Goal: Use online tool/utility: Utilize a website feature to perform a specific function

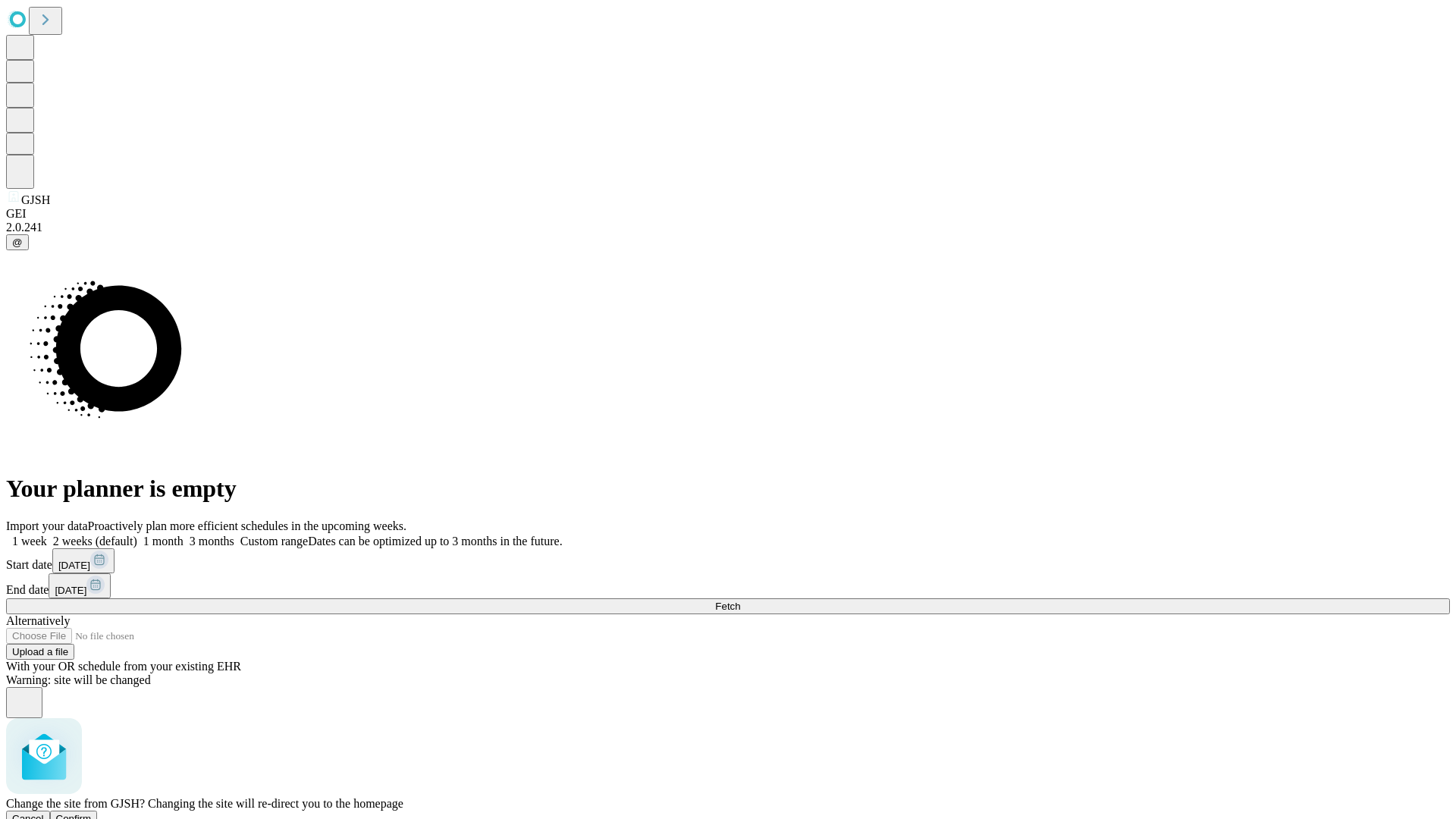
click at [92, 812] on span "Confirm" at bounding box center [74, 817] width 36 height 11
click at [184, 534] on label "1 month" at bounding box center [160, 540] width 46 height 13
click at [740, 601] on span "Fetch" at bounding box center [727, 606] width 25 height 11
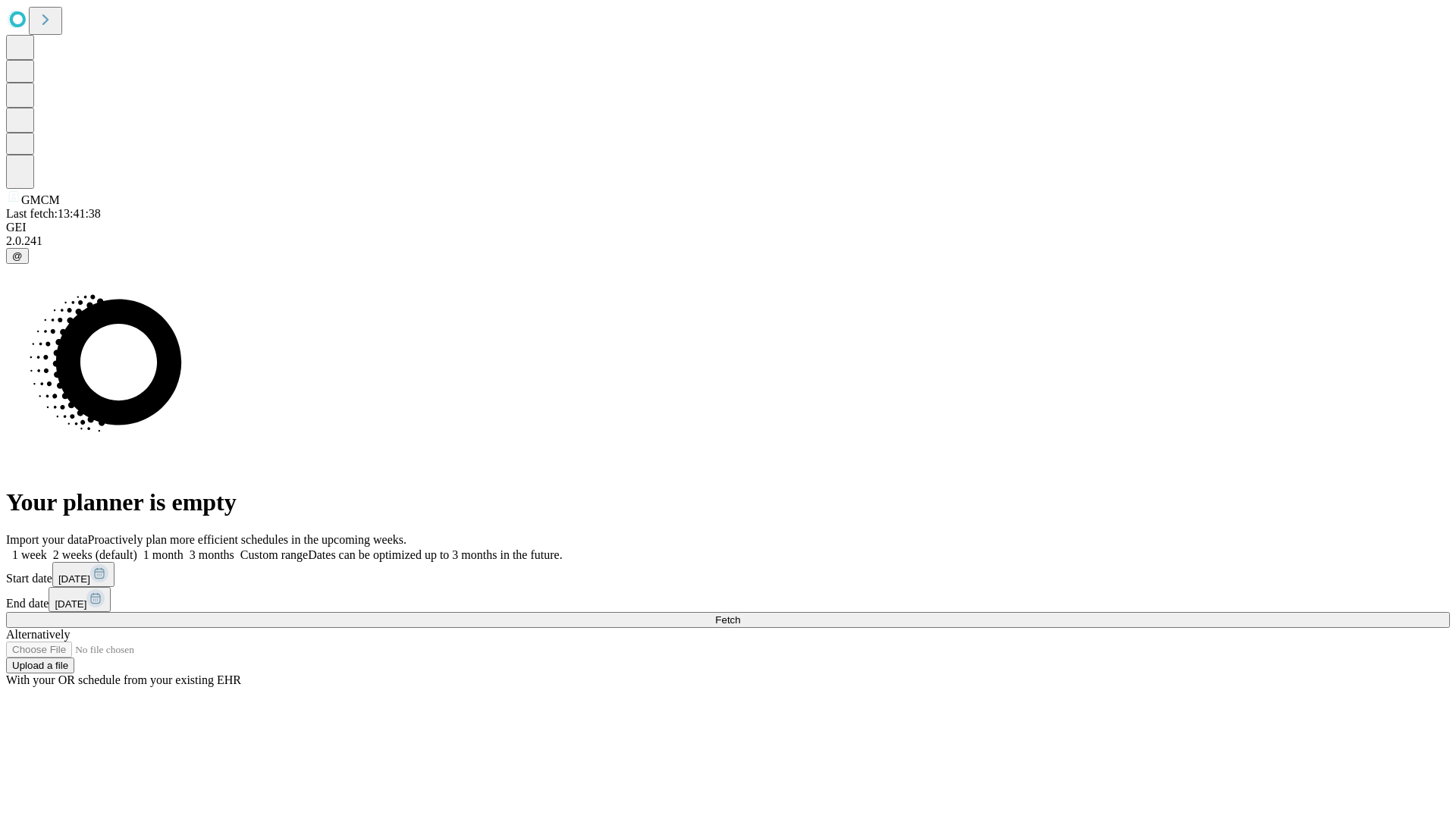
click at [184, 548] on label "1 month" at bounding box center [160, 554] width 46 height 13
click at [740, 614] on span "Fetch" at bounding box center [727, 619] width 25 height 11
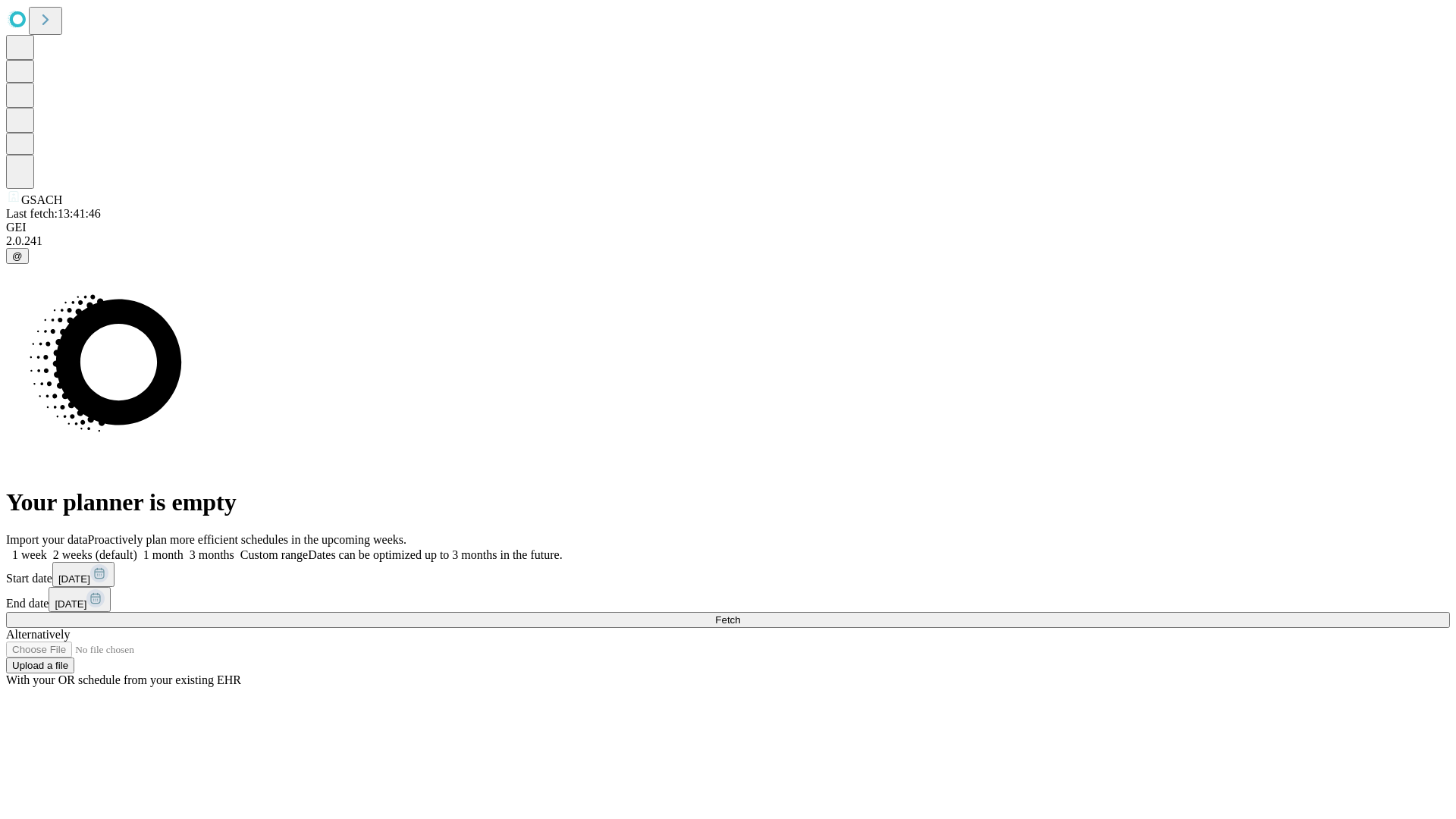
click at [184, 548] on label "1 month" at bounding box center [160, 554] width 46 height 13
click at [740, 614] on span "Fetch" at bounding box center [727, 619] width 25 height 11
click at [184, 548] on label "1 month" at bounding box center [160, 554] width 46 height 13
click at [740, 614] on span "Fetch" at bounding box center [727, 619] width 25 height 11
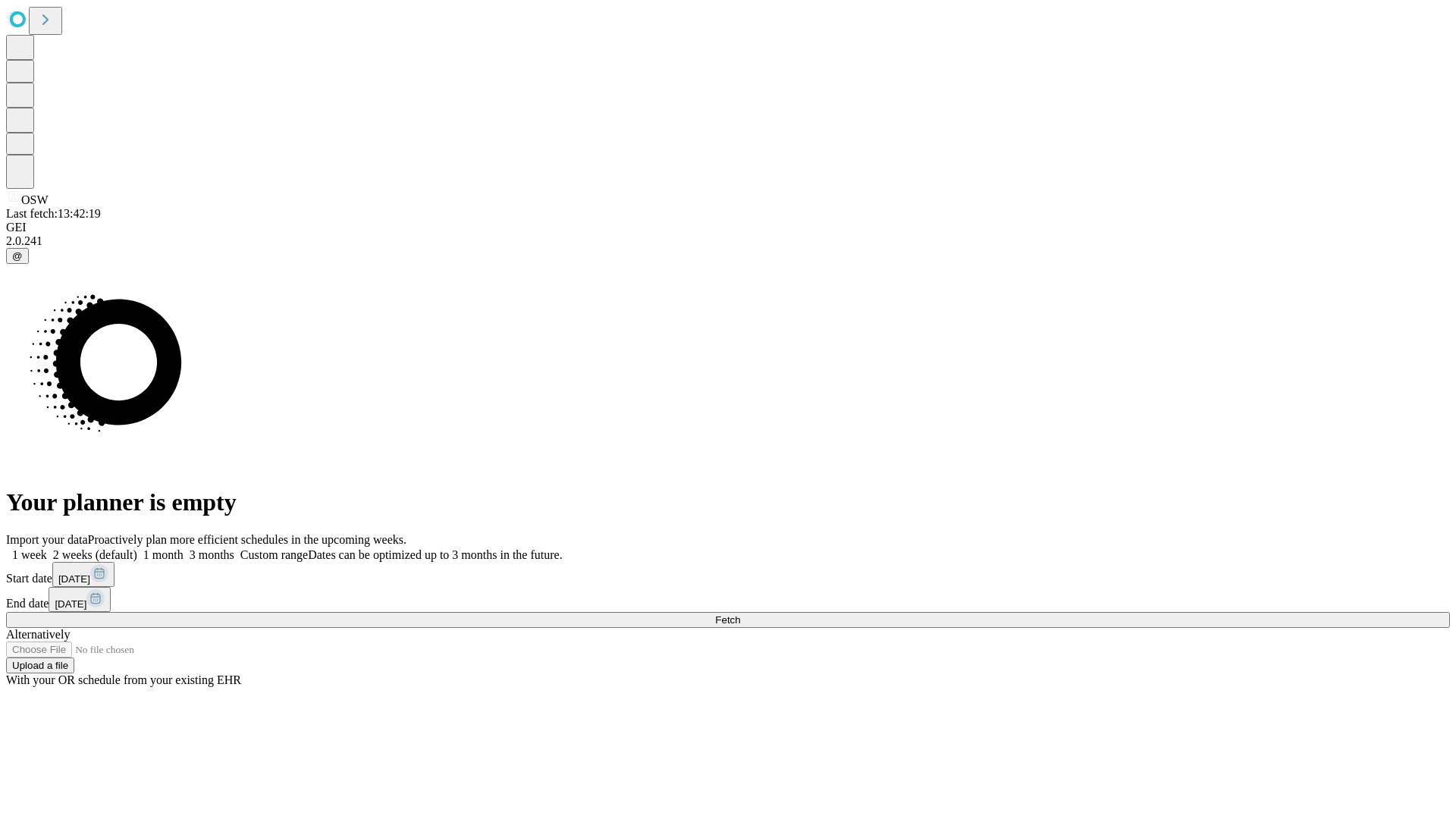
click at [184, 548] on label "1 month" at bounding box center [160, 554] width 46 height 13
click at [740, 614] on span "Fetch" at bounding box center [727, 619] width 25 height 11
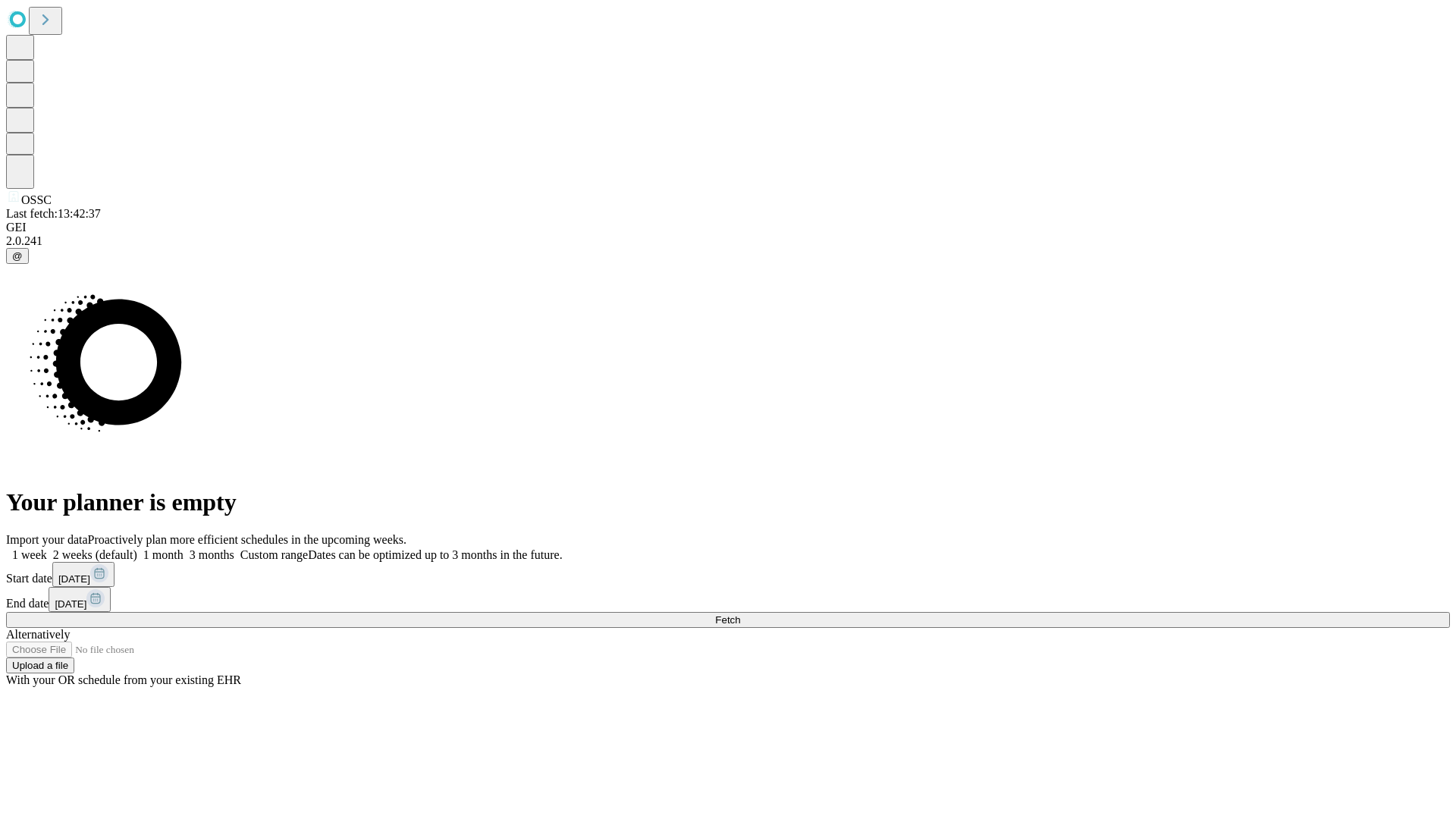
click at [740, 614] on span "Fetch" at bounding box center [727, 619] width 25 height 11
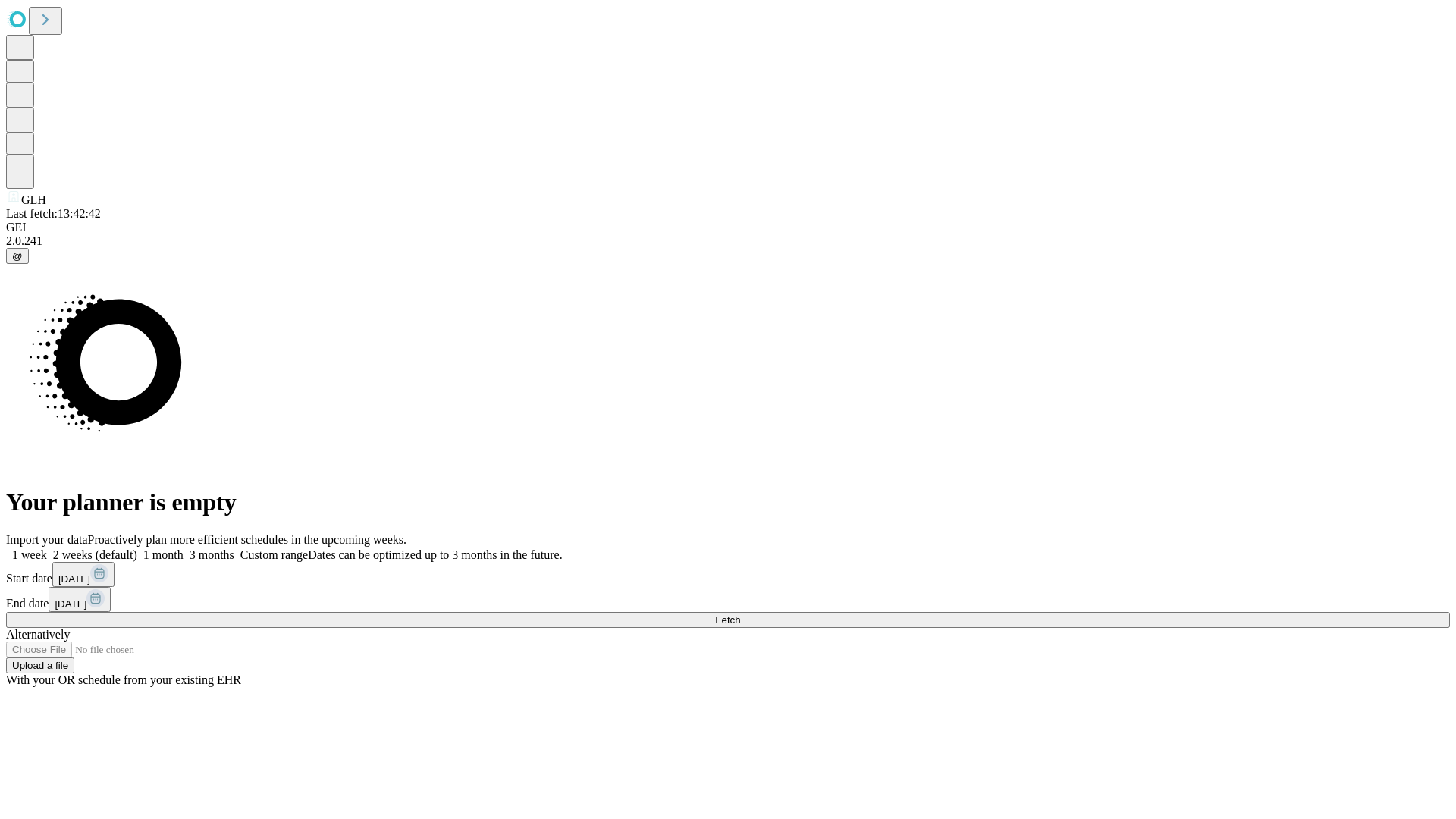
click at [184, 548] on label "1 month" at bounding box center [160, 554] width 46 height 13
click at [740, 614] on span "Fetch" at bounding box center [727, 619] width 25 height 11
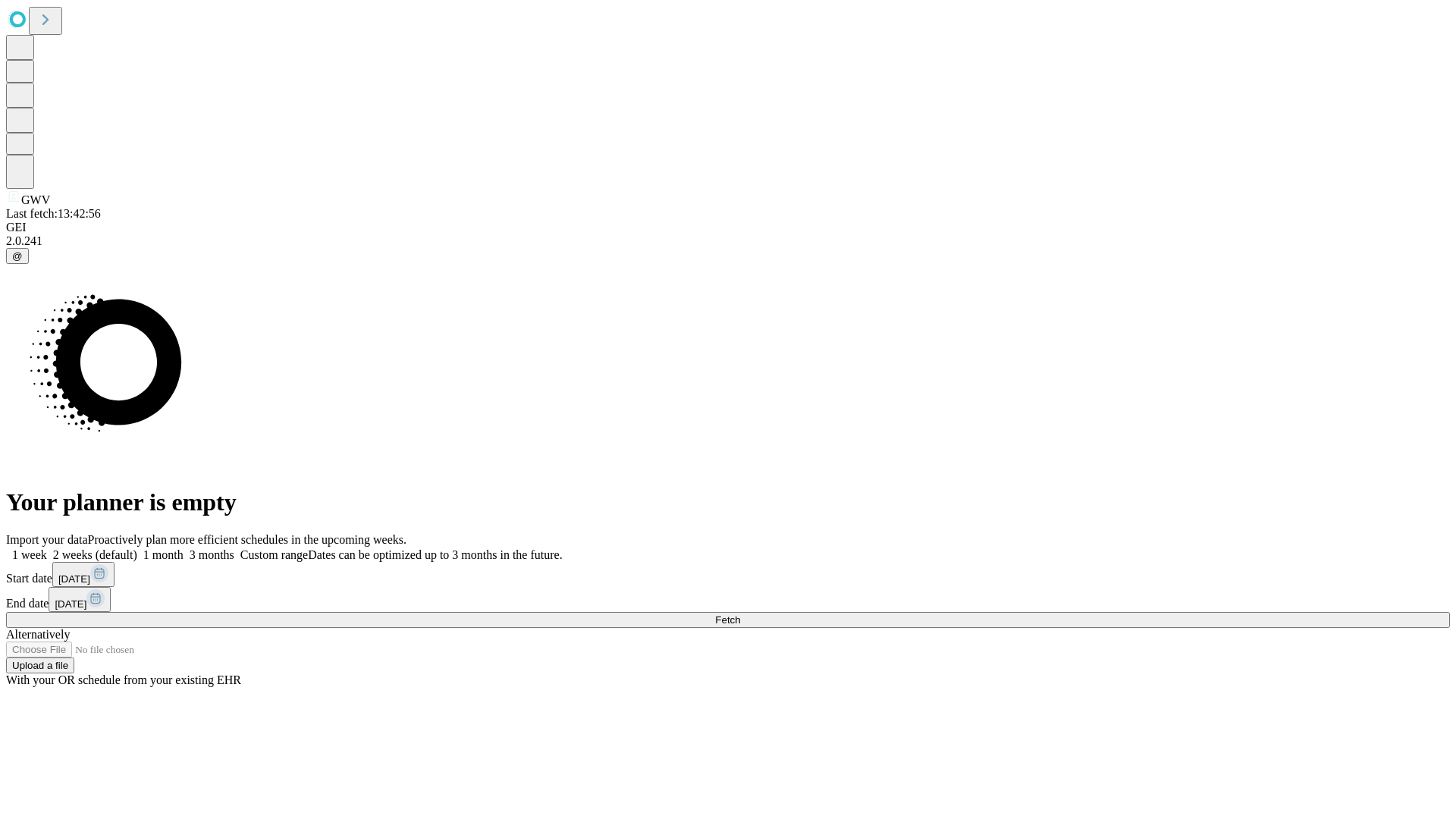
click at [740, 614] on span "Fetch" at bounding box center [727, 619] width 25 height 11
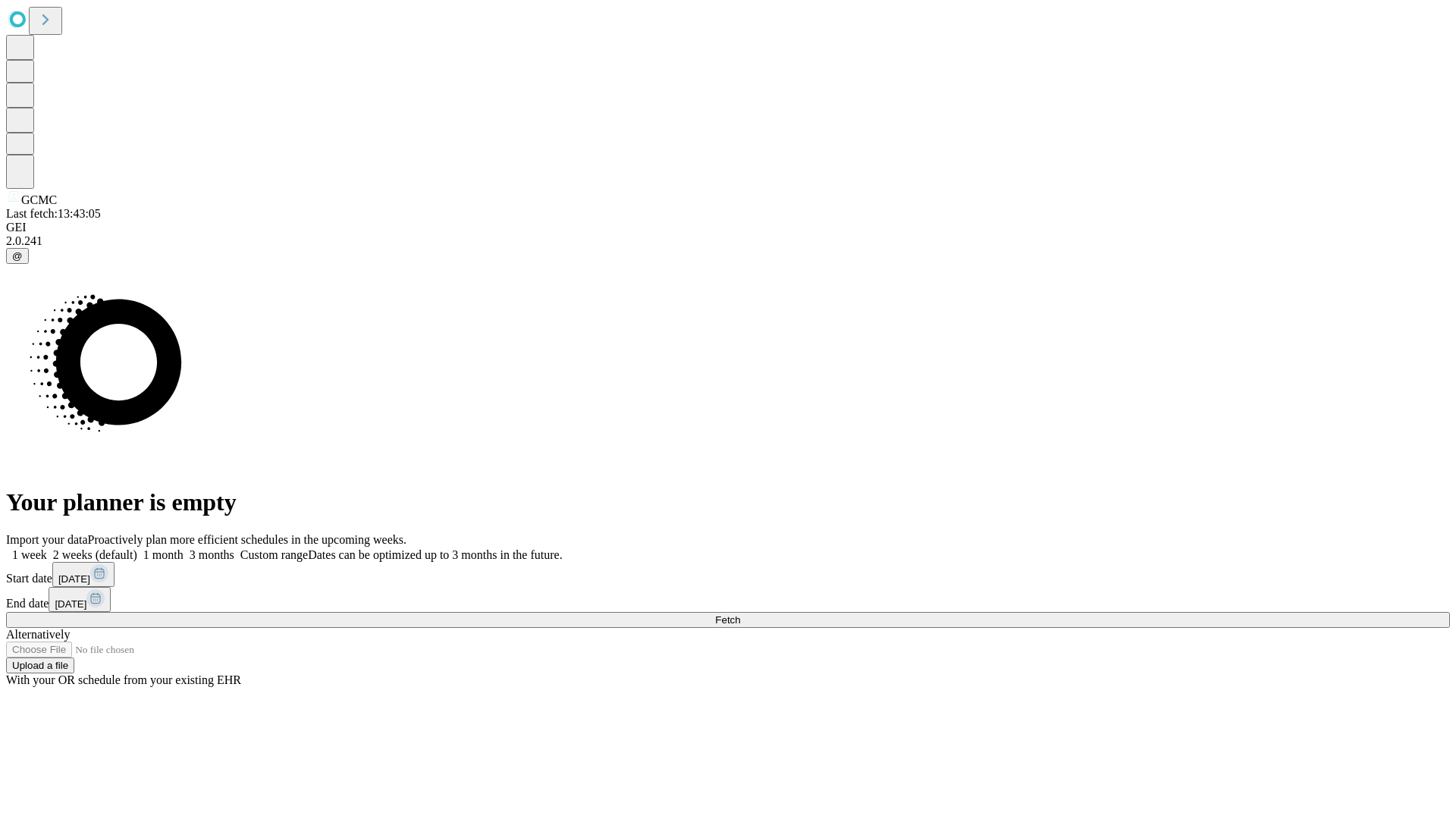
click at [184, 548] on label "1 month" at bounding box center [160, 554] width 46 height 13
click at [740, 614] on span "Fetch" at bounding box center [727, 619] width 25 height 11
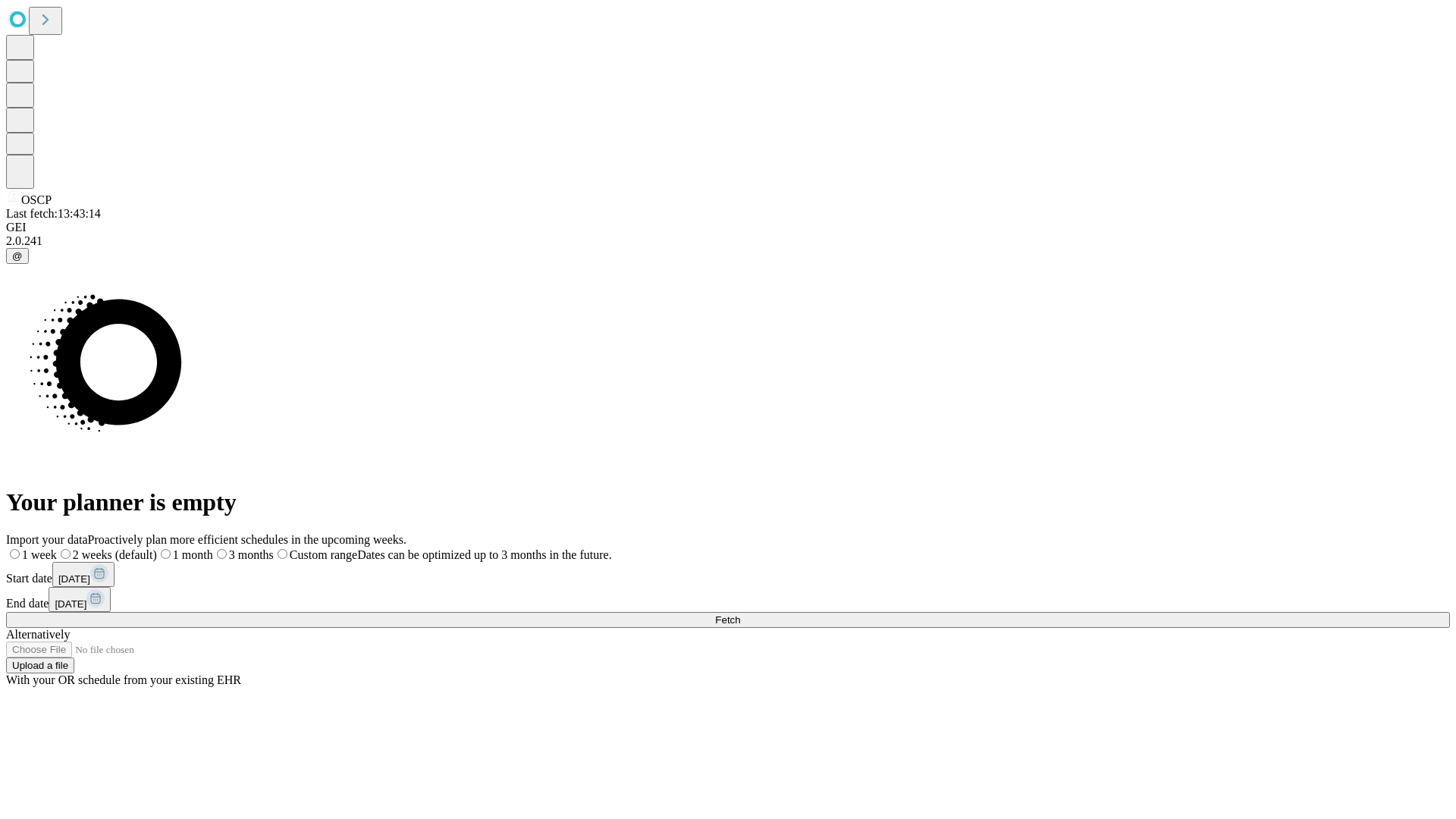
click at [213, 548] on label "1 month" at bounding box center [185, 554] width 56 height 13
click at [740, 614] on span "Fetch" at bounding box center [727, 619] width 25 height 11
